Goal: Answer question/provide support

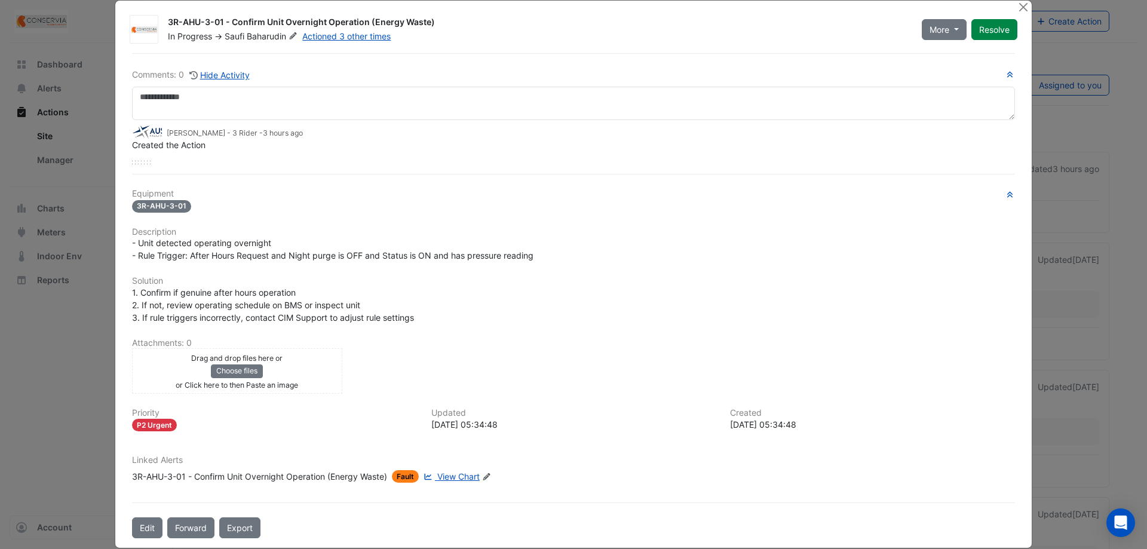
scroll to position [33, 0]
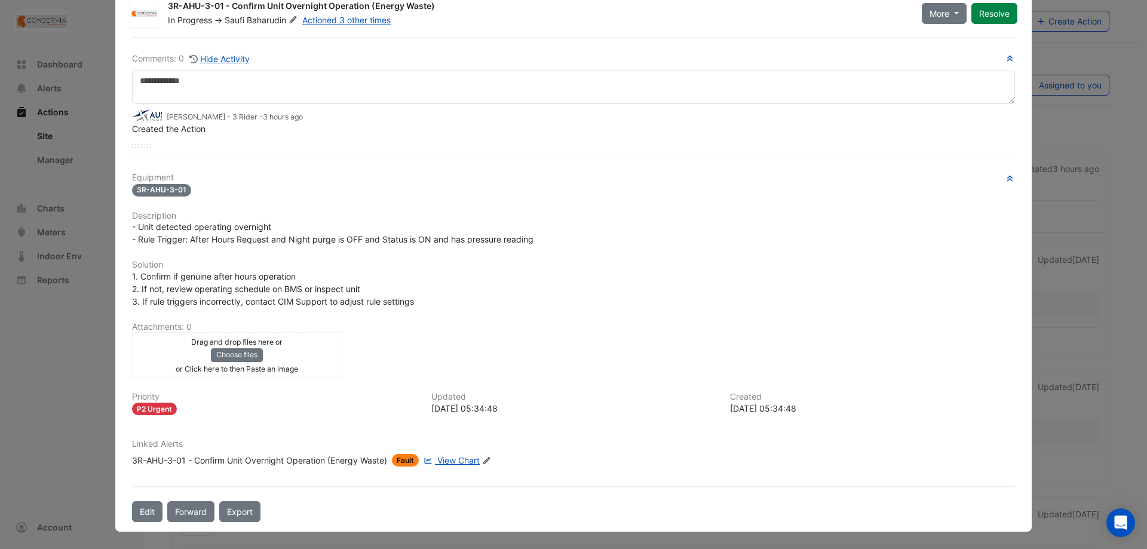
click at [447, 457] on span "View Chart" at bounding box center [458, 460] width 42 height 10
click at [384, 242] on span "- Unit detected operating overnight - Rule Trigger: After Hours Request and Nig…" at bounding box center [333, 233] width 402 height 23
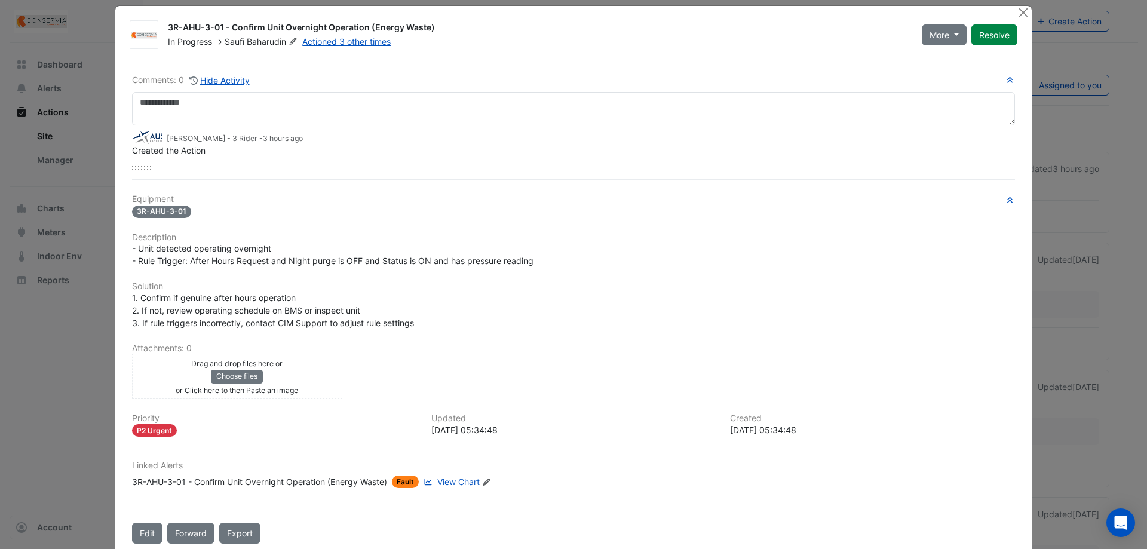
scroll to position [0, 0]
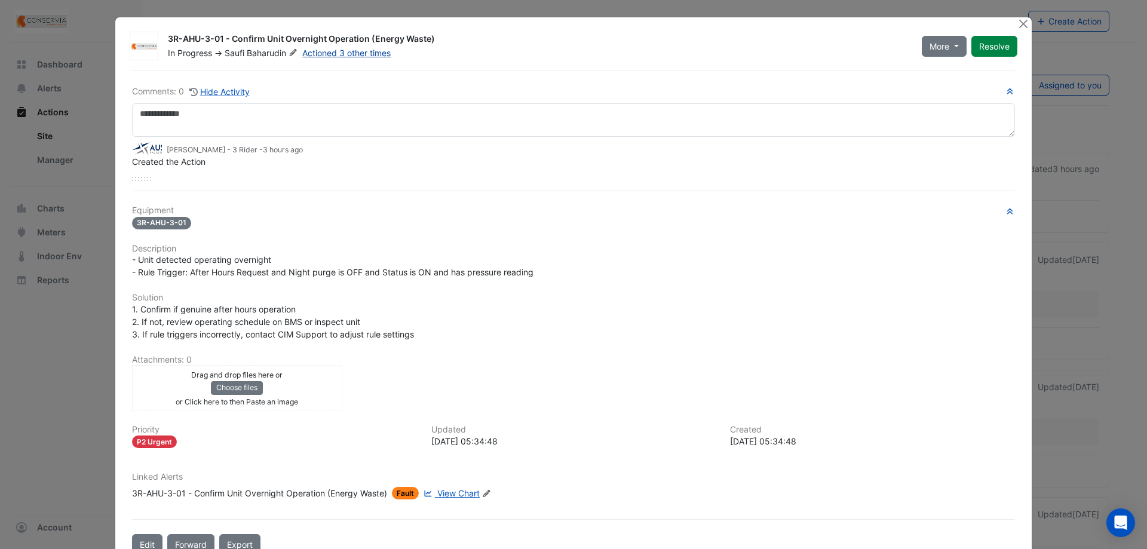
click at [331, 56] on link "Actioned 3 other times" at bounding box center [346, 53] width 88 height 10
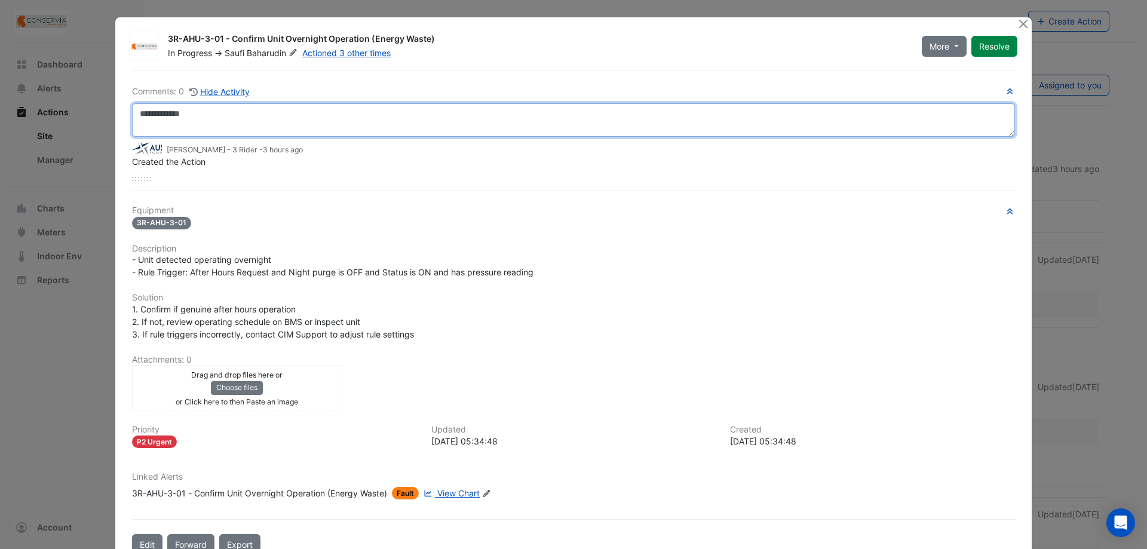
click at [368, 130] on textarea at bounding box center [573, 119] width 883 height 33
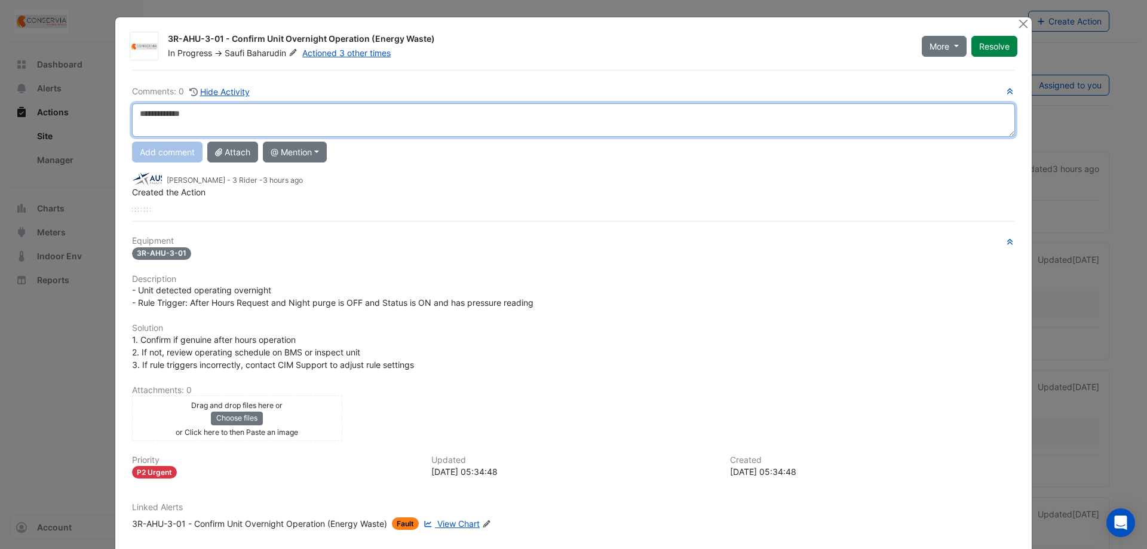
click at [368, 130] on textarea at bounding box center [573, 119] width 883 height 33
type textarea "*"
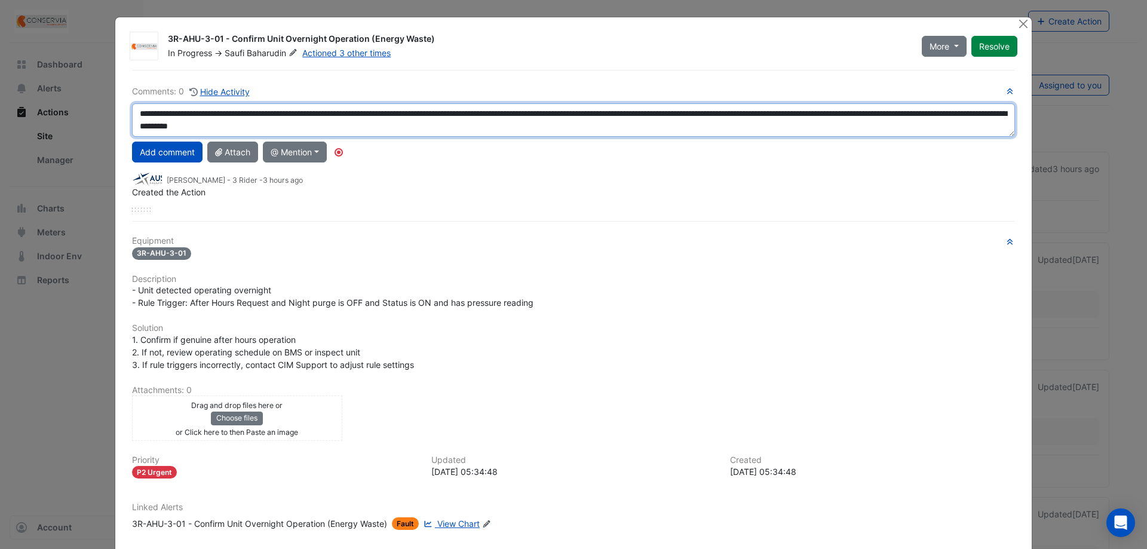
scroll to position [20, 0]
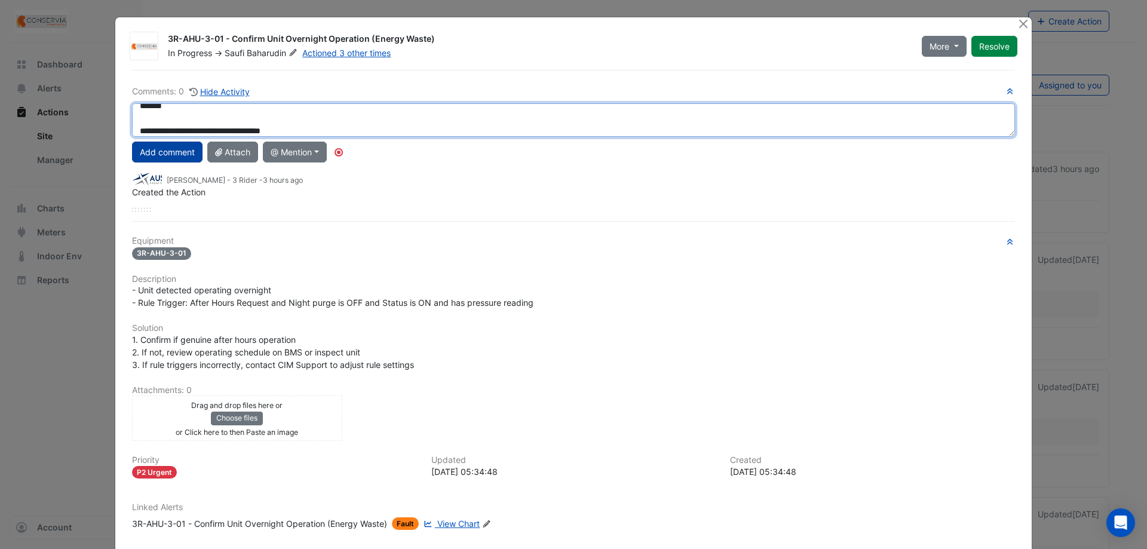
type textarea "**********"
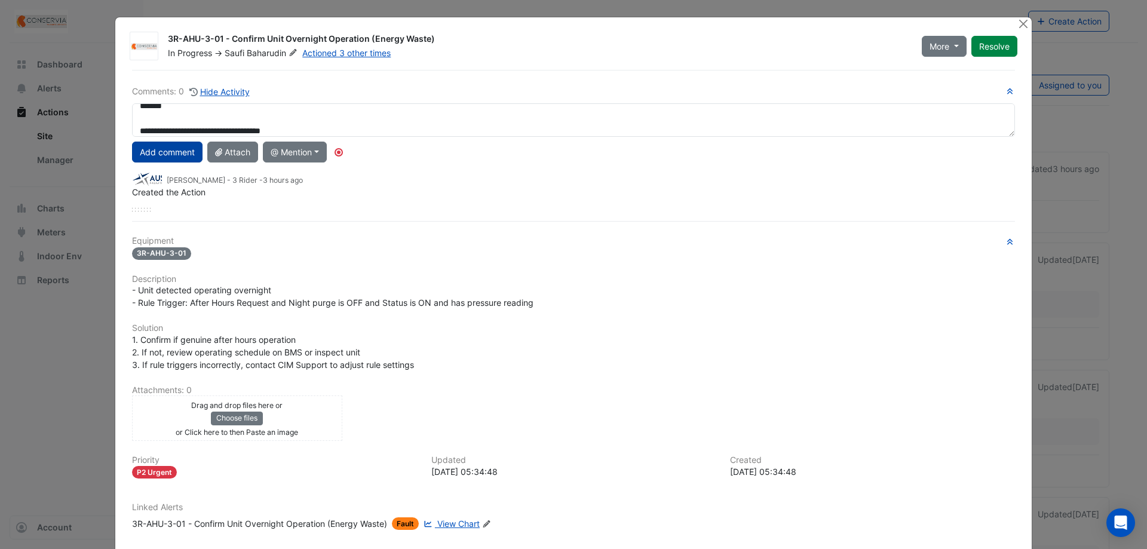
click at [170, 158] on button "Add comment" at bounding box center [167, 152] width 71 height 21
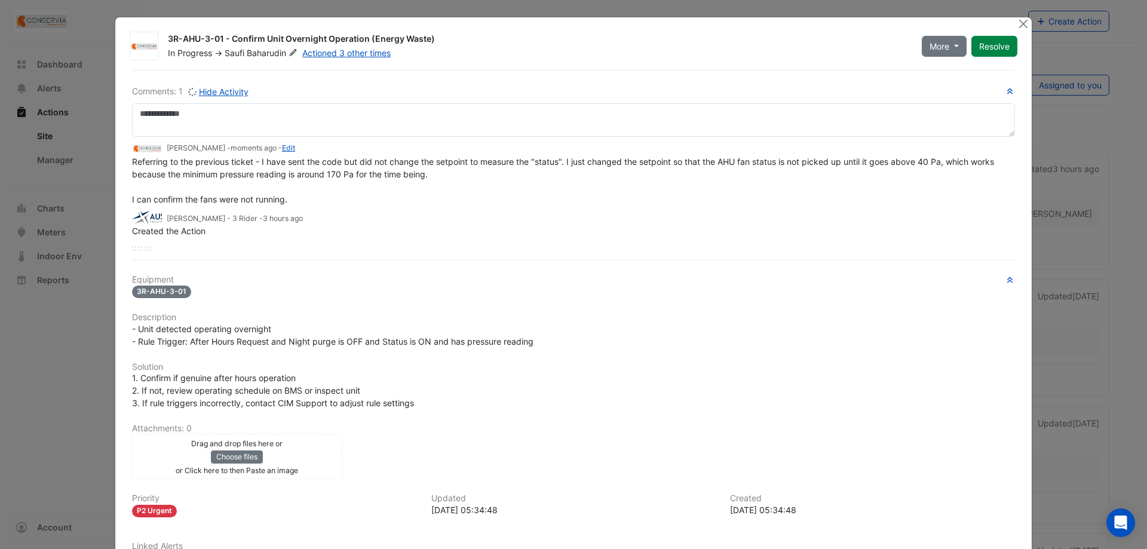
scroll to position [0, 0]
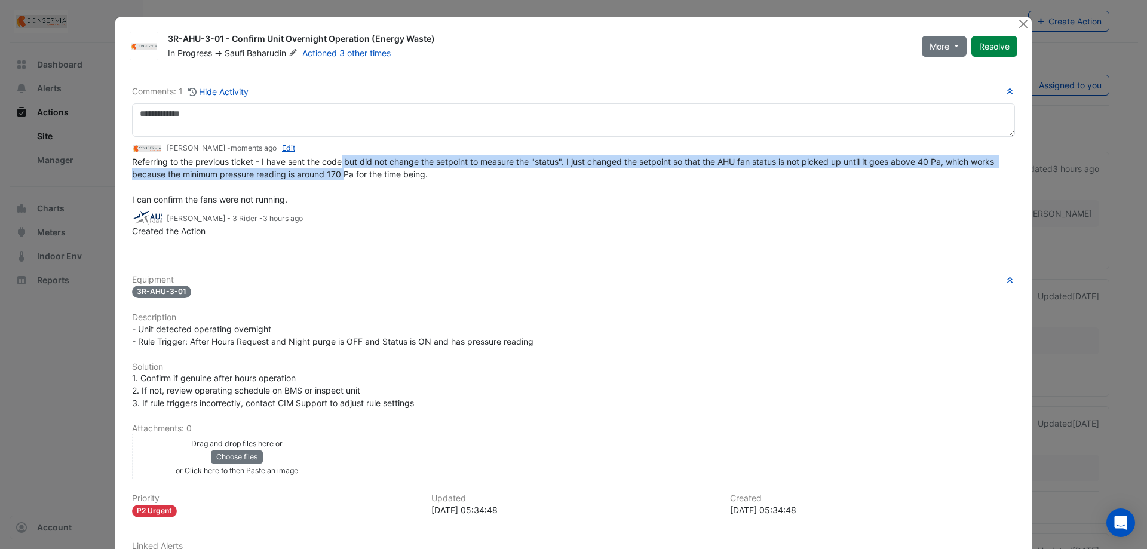
drag, startPoint x: 339, startPoint y: 162, endPoint x: 361, endPoint y: 173, distance: 24.1
click at [340, 174] on span "Referring to the previous ticket - I have sent the code but did not change the …" at bounding box center [564, 181] width 865 height 48
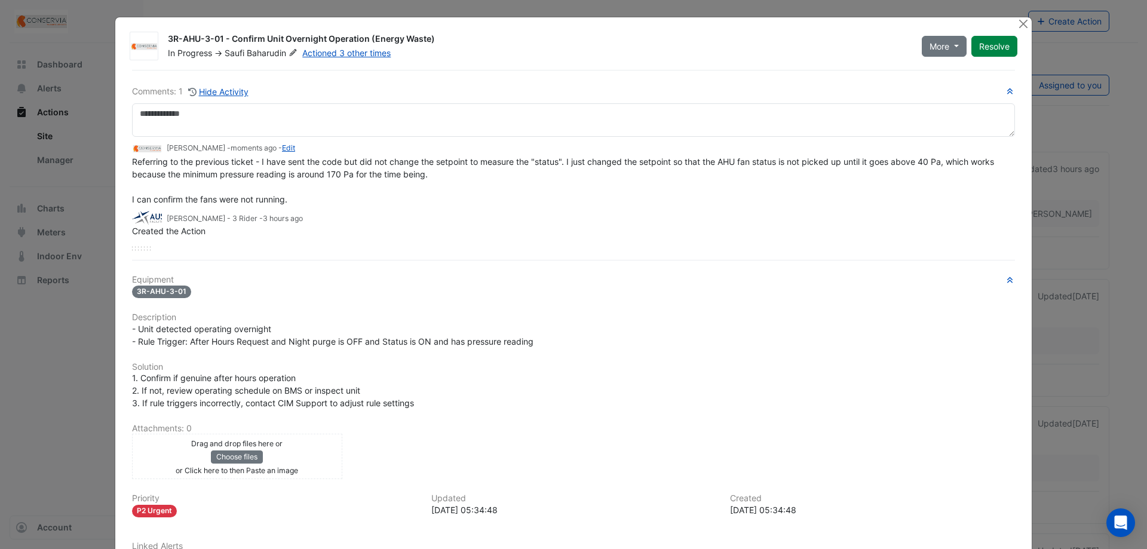
click at [366, 172] on span "Referring to the previous ticket - I have sent the code but did not change the …" at bounding box center [564, 181] width 865 height 48
click at [282, 148] on link "Edit" at bounding box center [288, 147] width 13 height 9
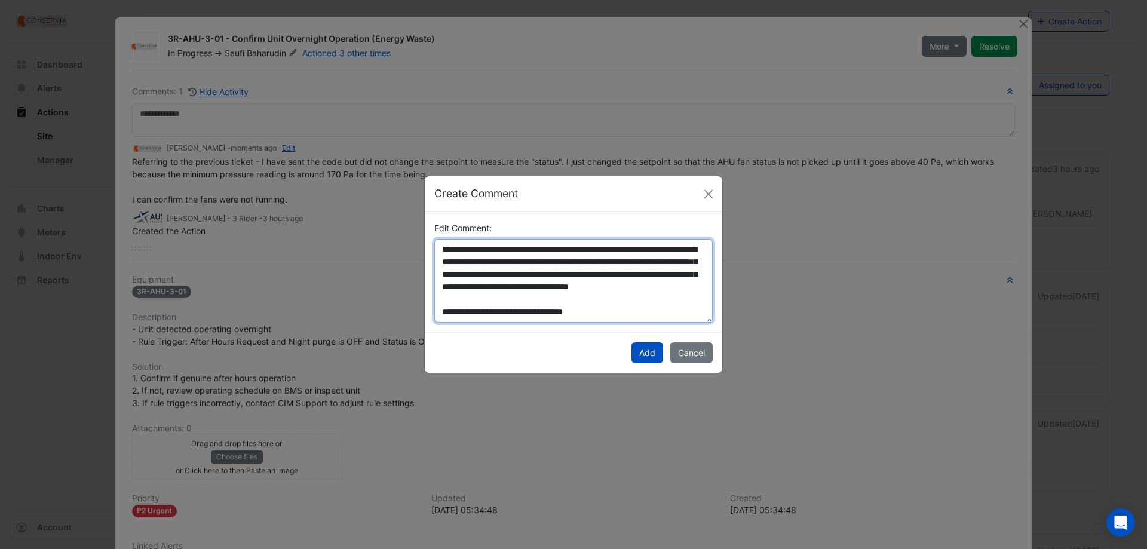
click at [670, 251] on textarea "**********" at bounding box center [573, 281] width 278 height 84
type textarea "**********"
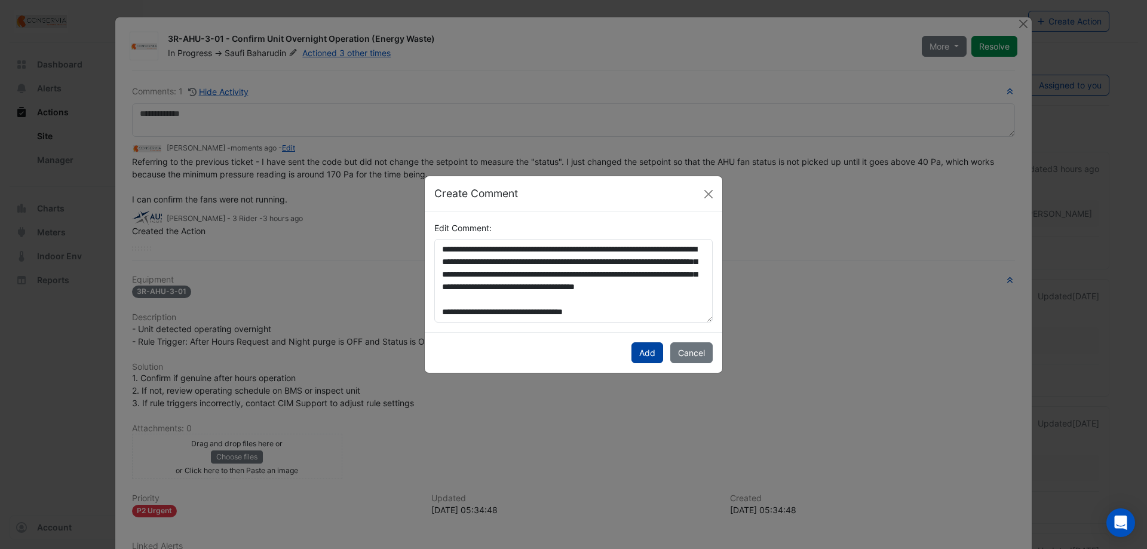
click at [642, 351] on button "Add" at bounding box center [648, 352] width 32 height 21
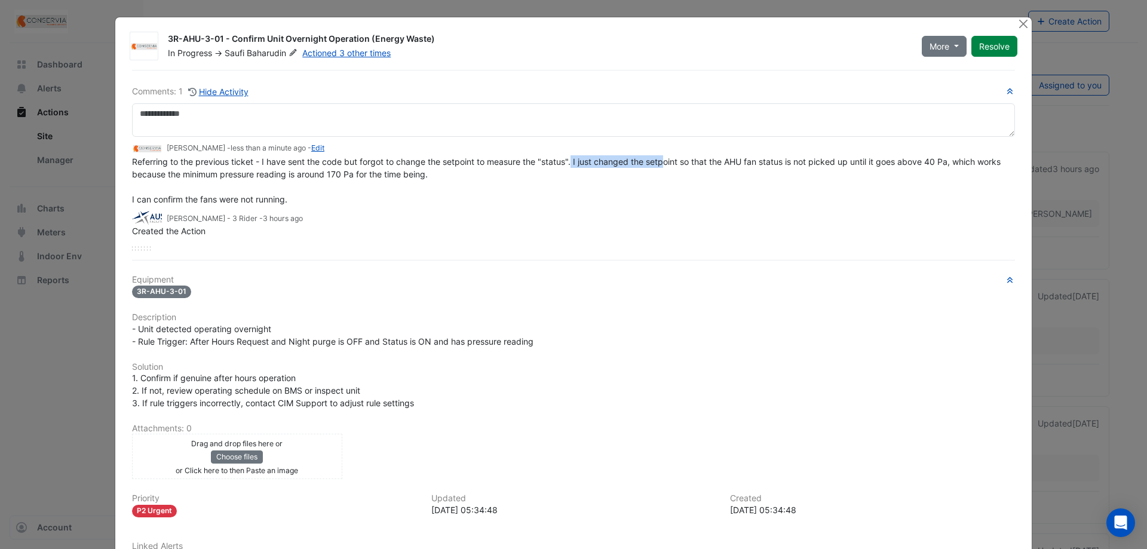
drag, startPoint x: 570, startPoint y: 165, endPoint x: 663, endPoint y: 166, distance: 93.2
click at [663, 166] on span "Referring to the previous ticket - I have sent the code but forgot to change th…" at bounding box center [567, 181] width 871 height 48
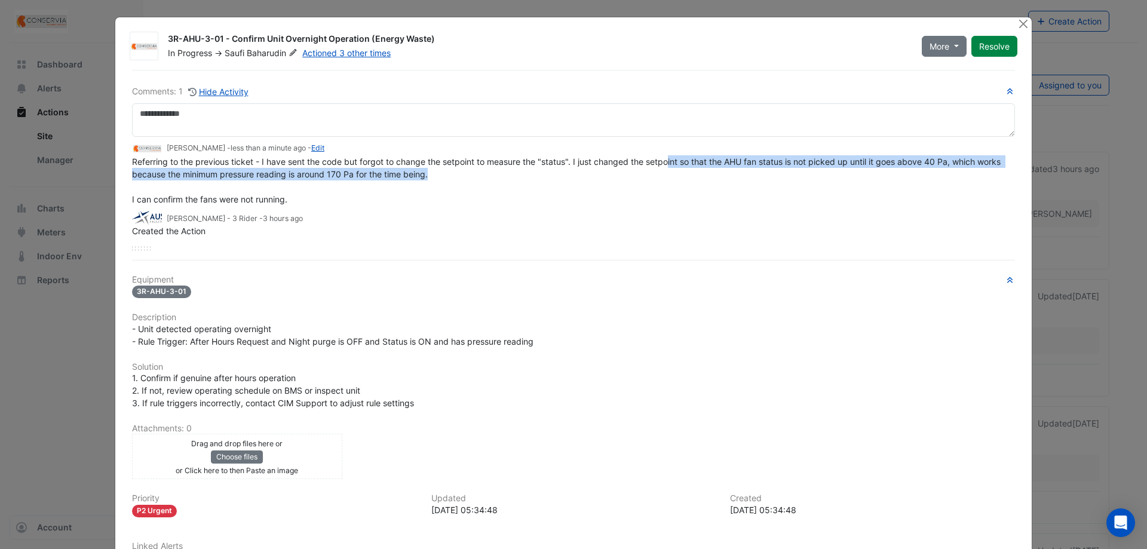
drag, startPoint x: 666, startPoint y: 159, endPoint x: 615, endPoint y: 171, distance: 52.8
click at [615, 171] on div "Referring to the previous ticket - I have sent the code but forgot to change th…" at bounding box center [573, 180] width 883 height 50
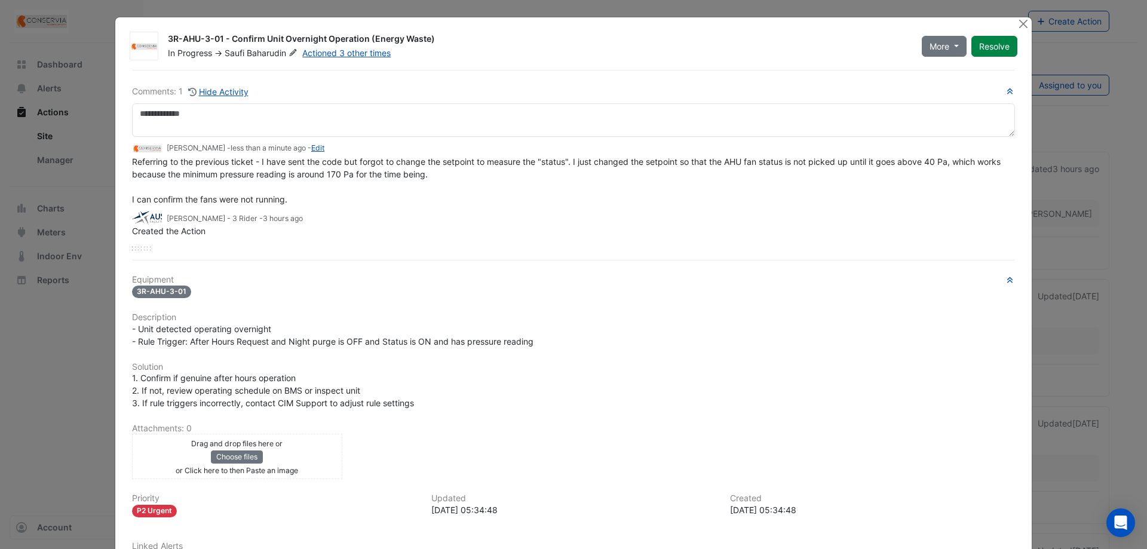
click at [603, 167] on div "Referring to the previous ticket - I have sent the code but forgot to change th…" at bounding box center [573, 180] width 883 height 50
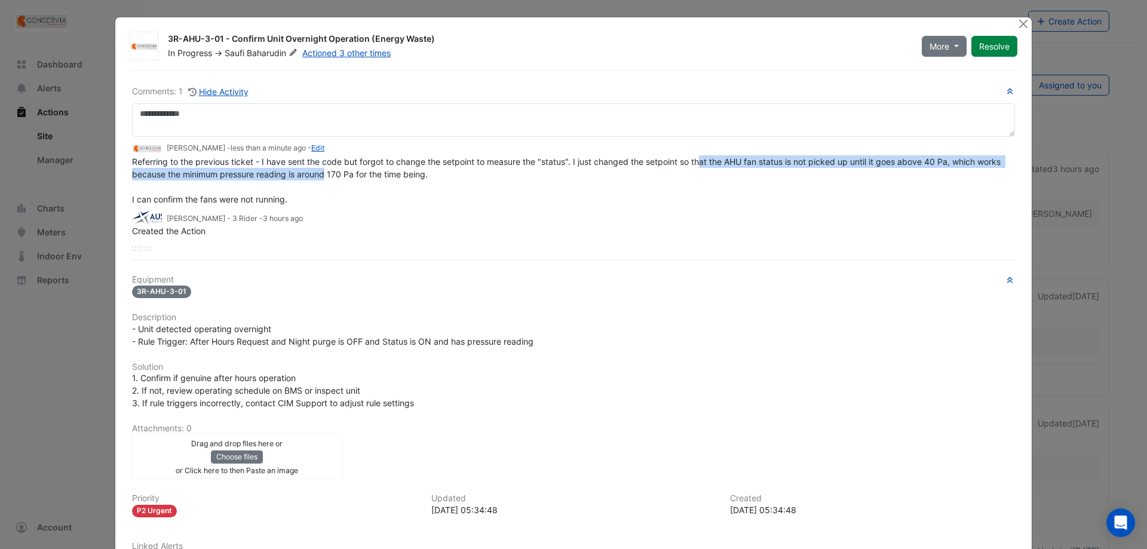
drag, startPoint x: 700, startPoint y: 164, endPoint x: 349, endPoint y: 175, distance: 351.5
click at [349, 175] on span "Referring to the previous ticket - I have sent the code but forgot to change th…" at bounding box center [567, 181] width 871 height 48
click at [349, 173] on span "Referring to the previous ticket - I have sent the code but forgot to change th…" at bounding box center [567, 181] width 871 height 48
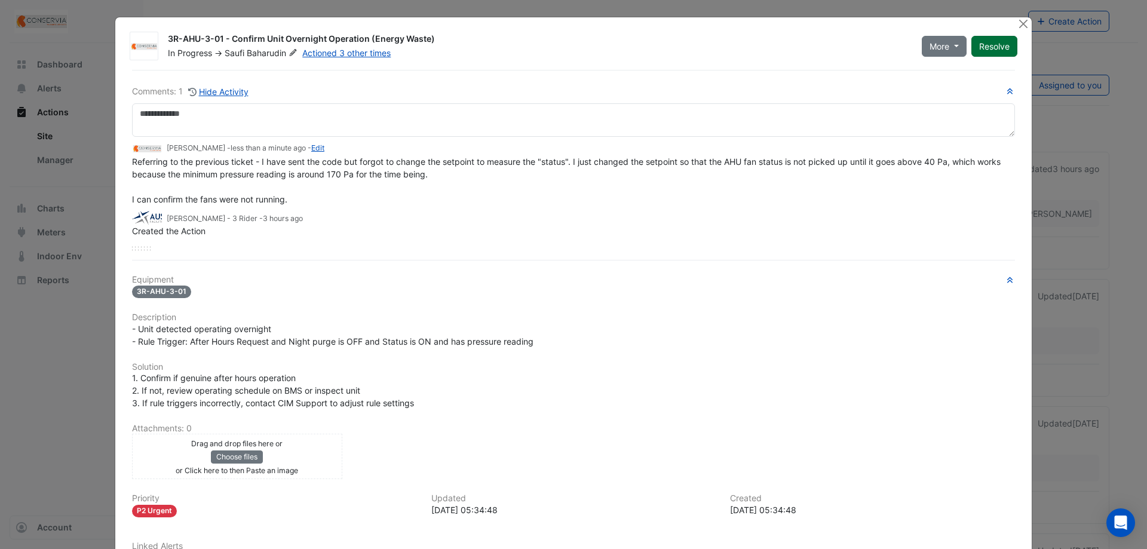
click at [988, 42] on button "Resolve" at bounding box center [995, 46] width 46 height 21
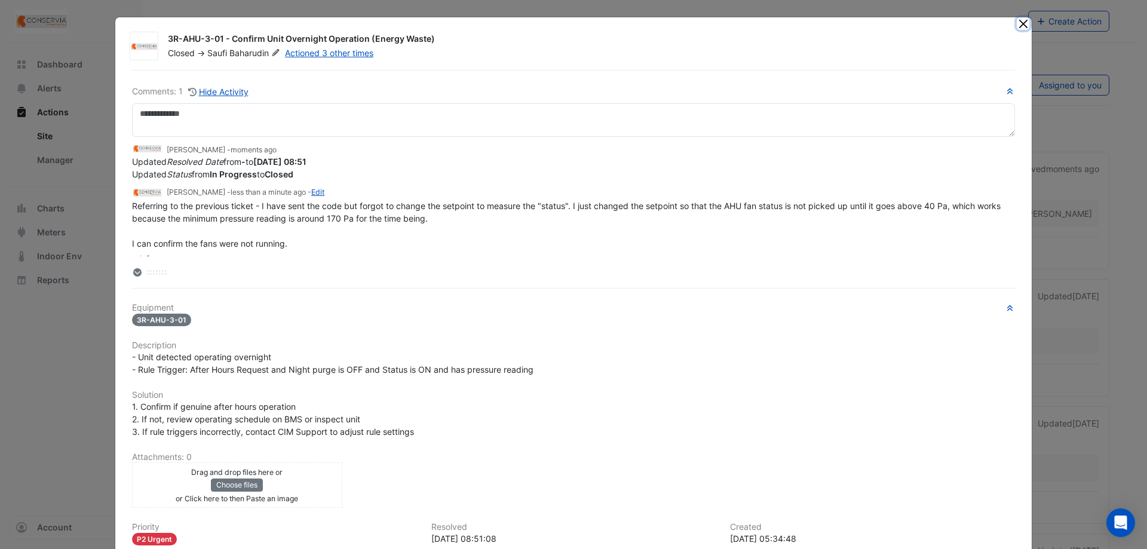
click at [1018, 23] on button "Close" at bounding box center [1023, 23] width 13 height 13
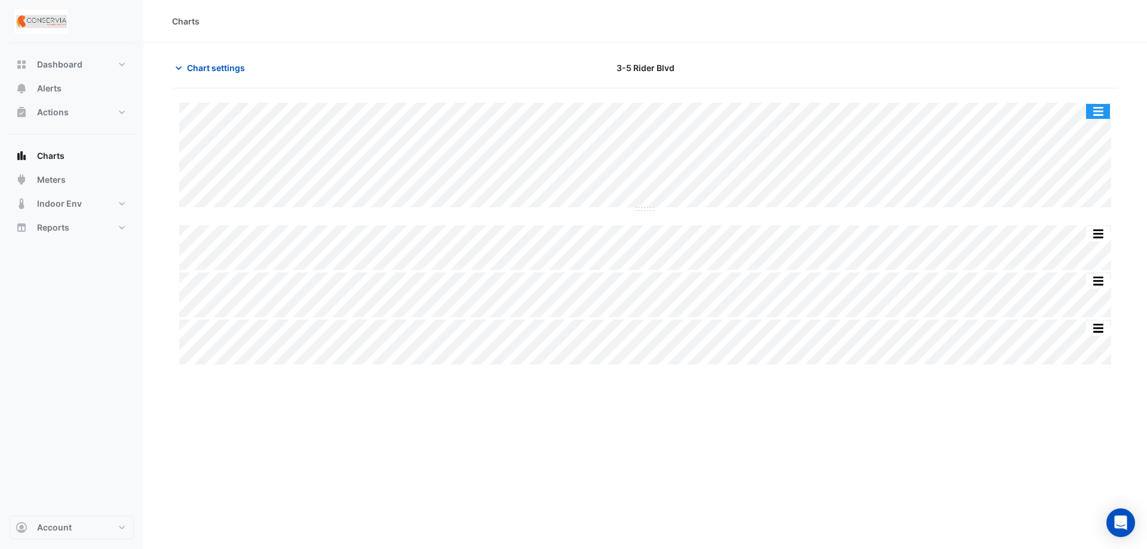
click at [1107, 108] on button "button" at bounding box center [1098, 111] width 24 height 15
click at [810, 81] on div "Chart settings 3-5 Rider Blvd" at bounding box center [645, 72] width 947 height 31
drag, startPoint x: 160, startPoint y: 76, endPoint x: 205, endPoint y: 66, distance: 46.0
click at [185, 71] on section "Chart settings 3-5 Rider Blvd Split All Split None Print Save as JPEG Save as P…" at bounding box center [645, 205] width 1004 height 324
click at [205, 66] on span "Chart settings" at bounding box center [216, 68] width 58 height 13
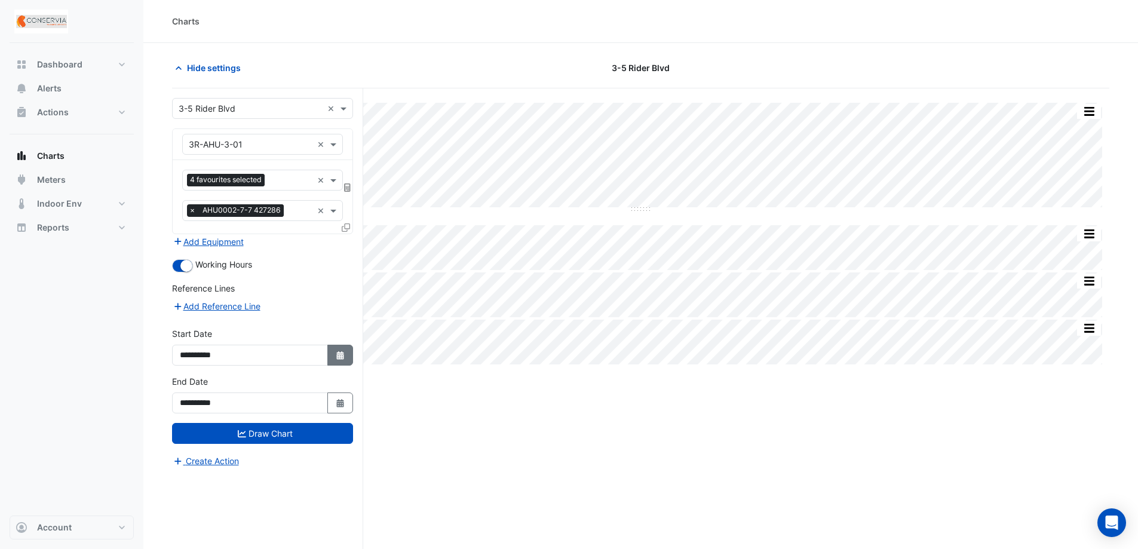
click at [336, 358] on icon "Select Date" at bounding box center [340, 355] width 11 height 8
select select "*"
select select "****"
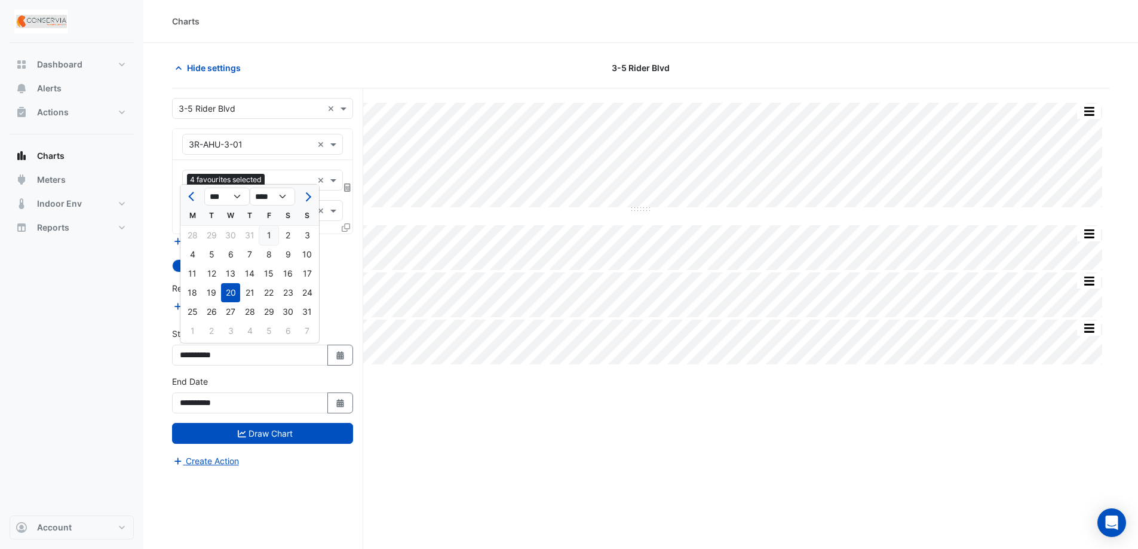
click at [265, 238] on div "1" at bounding box center [268, 235] width 19 height 19
type input "**********"
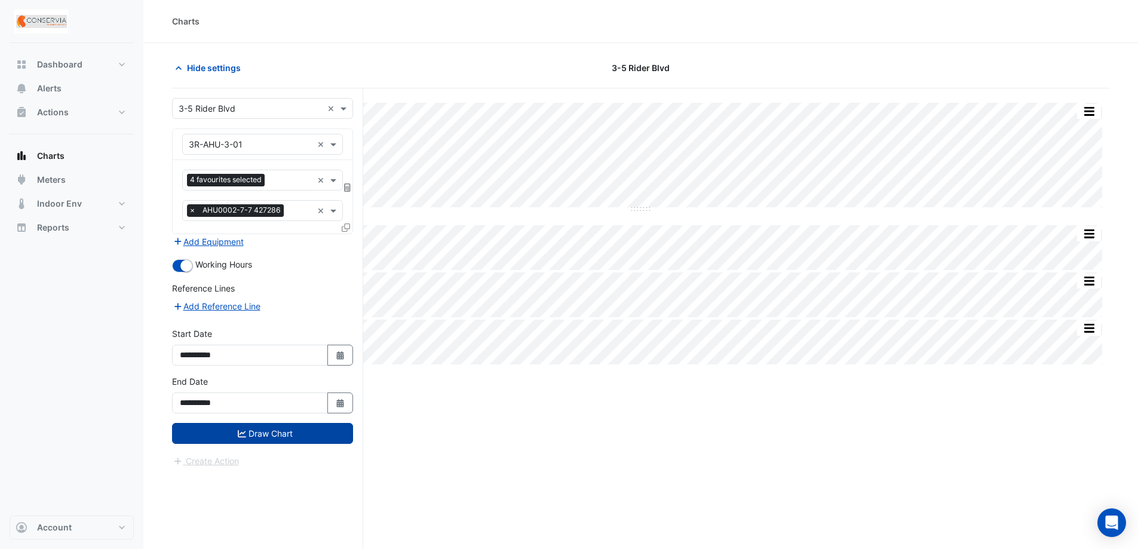
click at [252, 437] on button "Draw Chart" at bounding box center [262, 433] width 181 height 21
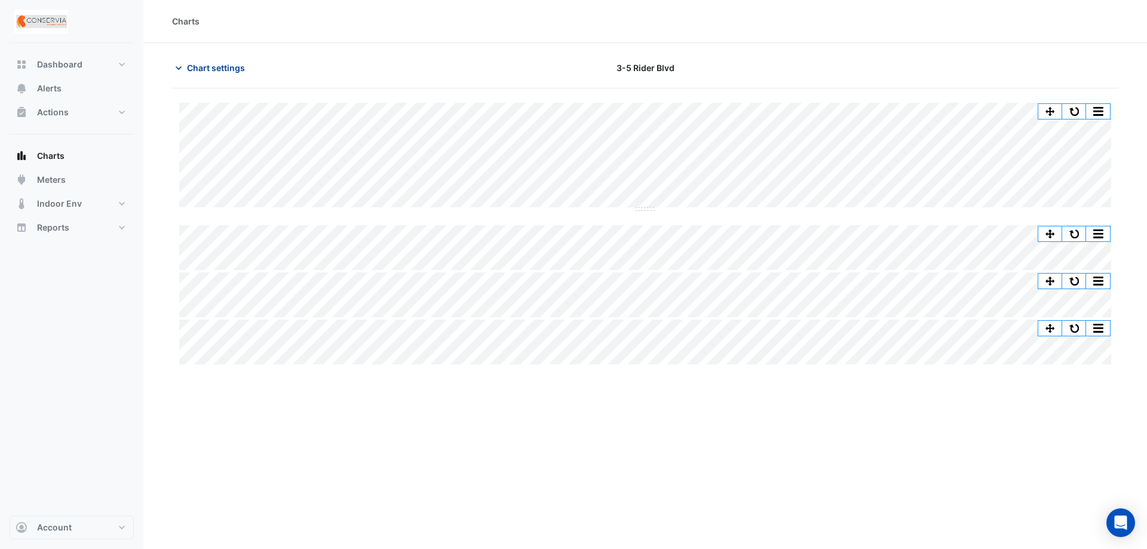
click at [220, 65] on span "Chart settings" at bounding box center [216, 68] width 58 height 13
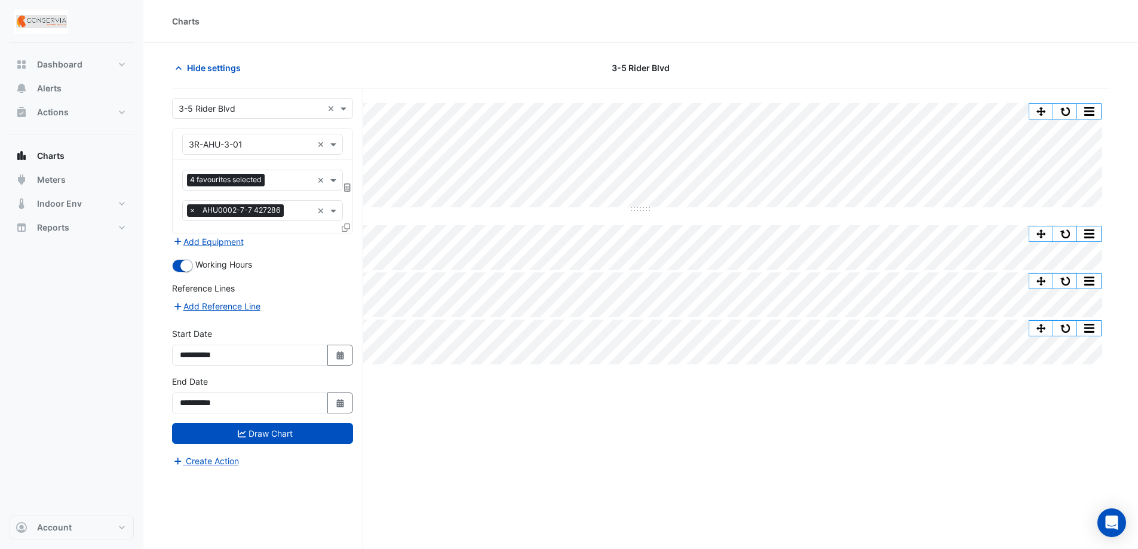
drag, startPoint x: 345, startPoint y: 356, endPoint x: 324, endPoint y: 405, distance: 53.8
click at [343, 372] on div "**********" at bounding box center [262, 351] width 195 height 48
click at [344, 359] on icon "Select Date" at bounding box center [340, 355] width 11 height 8
select select "*"
select select "****"
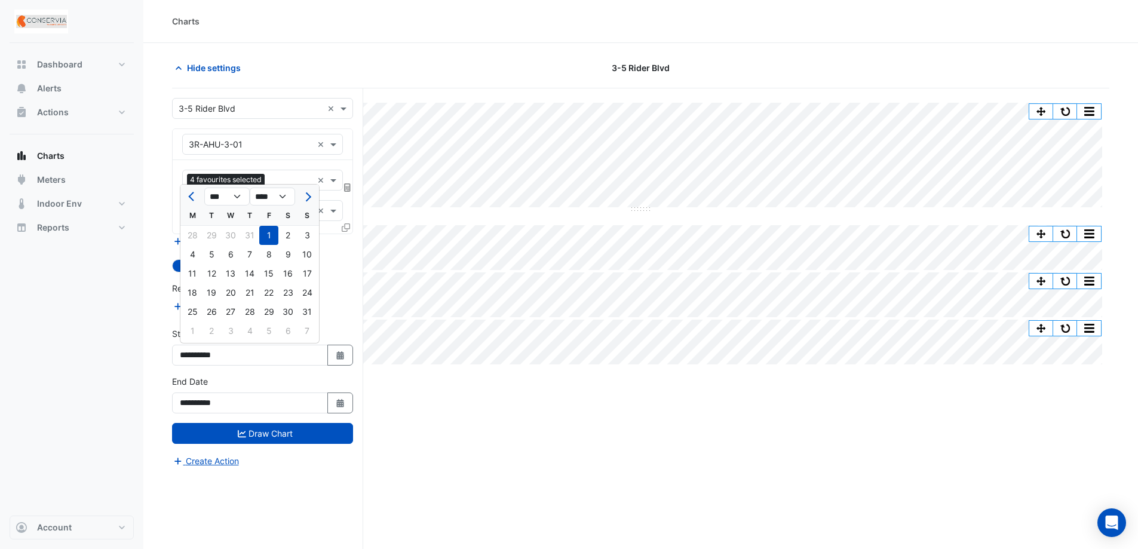
click at [262, 232] on div "1" at bounding box center [268, 235] width 19 height 19
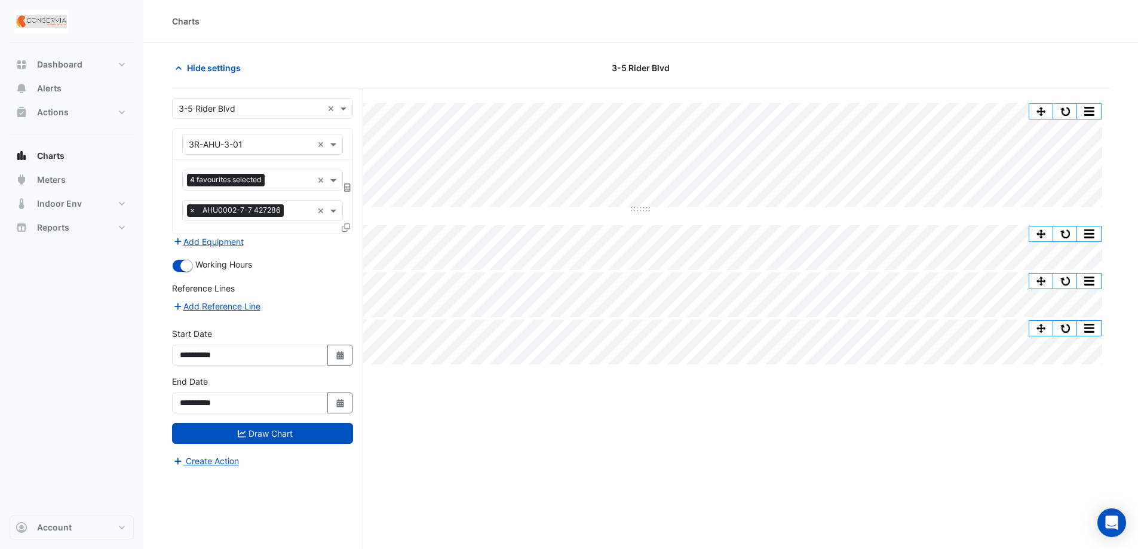
click at [568, 410] on div "Split All Split None Print Save as JPEG Save as PNG Pivot Data Table Export CSV…" at bounding box center [641, 341] width 938 height 506
click at [1039, 110] on button "button" at bounding box center [1042, 111] width 24 height 15
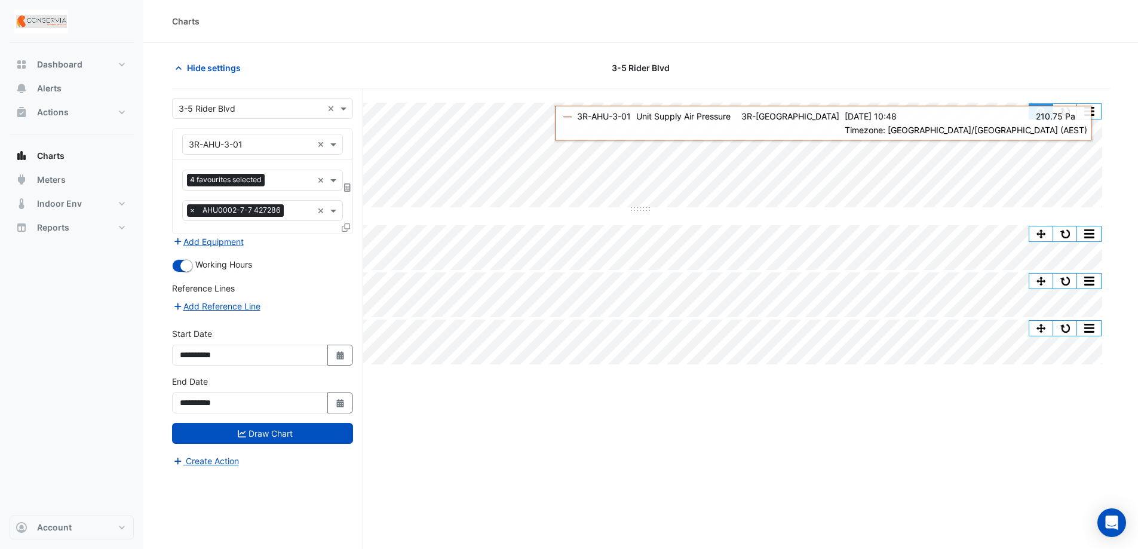
click at [1042, 117] on button "button" at bounding box center [1042, 111] width 24 height 15
click at [1076, 111] on button "button" at bounding box center [1065, 111] width 24 height 15
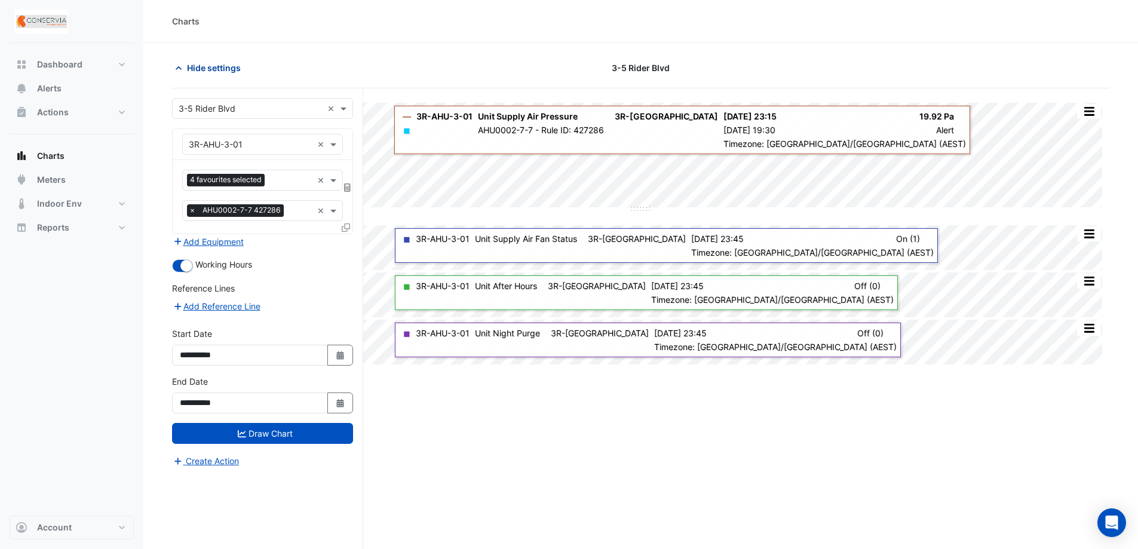
click at [191, 68] on span "Hide settings" at bounding box center [214, 68] width 54 height 13
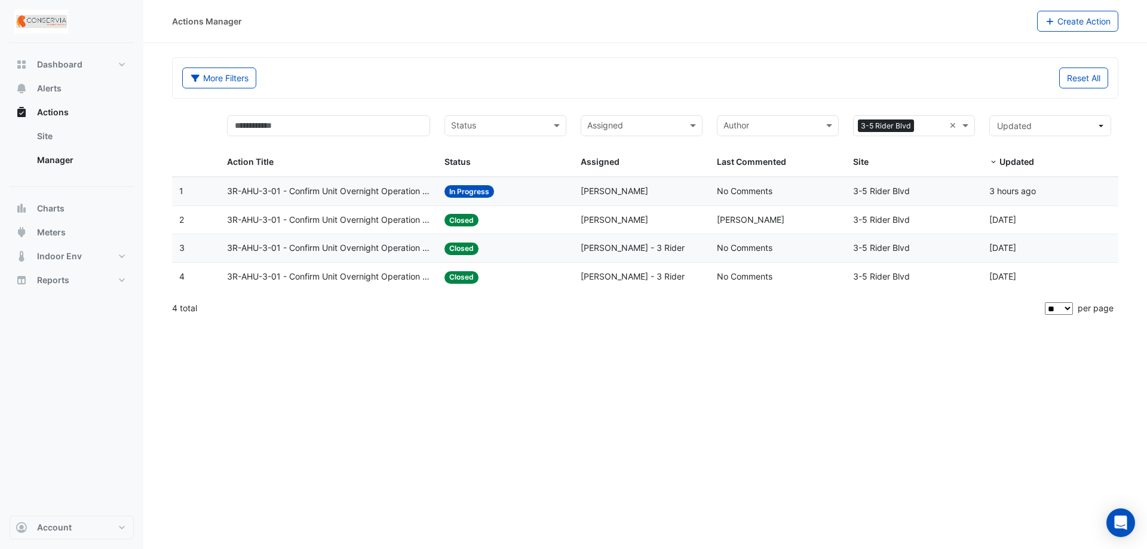
click at [509, 223] on div "Status: Closed" at bounding box center [506, 220] width 122 height 14
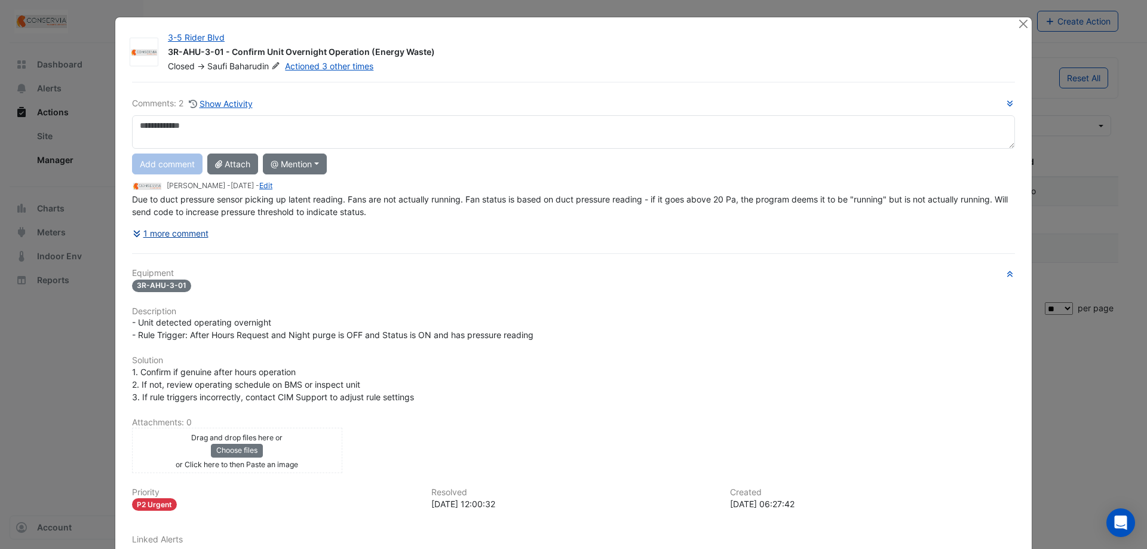
click at [166, 233] on button "1 more comment" at bounding box center [170, 233] width 77 height 21
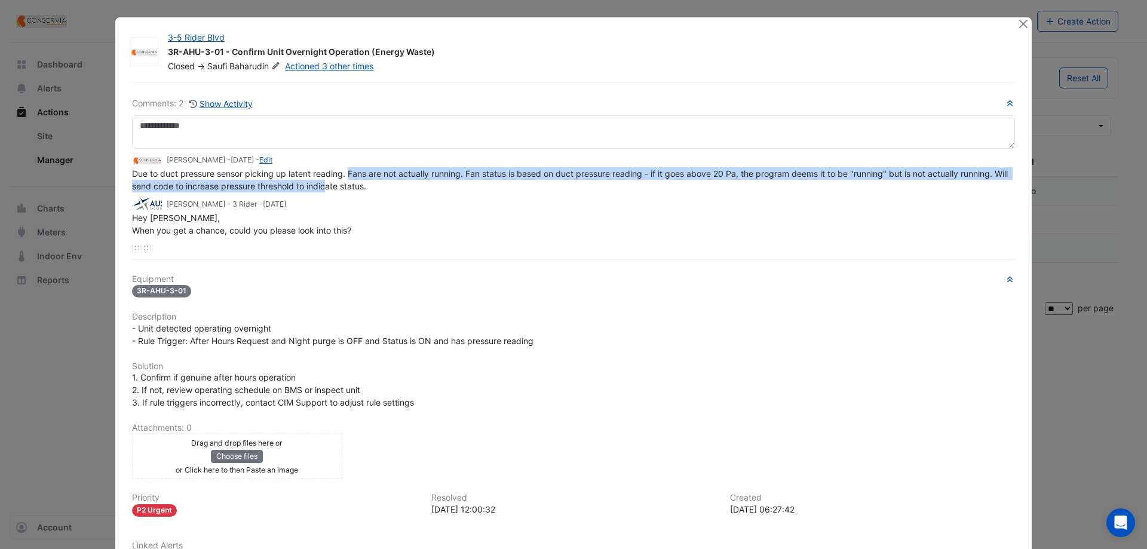
drag, startPoint x: 344, startPoint y: 170, endPoint x: 338, endPoint y: 185, distance: 16.4
click at [338, 185] on span "Due to duct pressure sensor picking up latent reading. Fans are not actually ru…" at bounding box center [571, 180] width 878 height 23
